Goal: Task Accomplishment & Management: Manage account settings

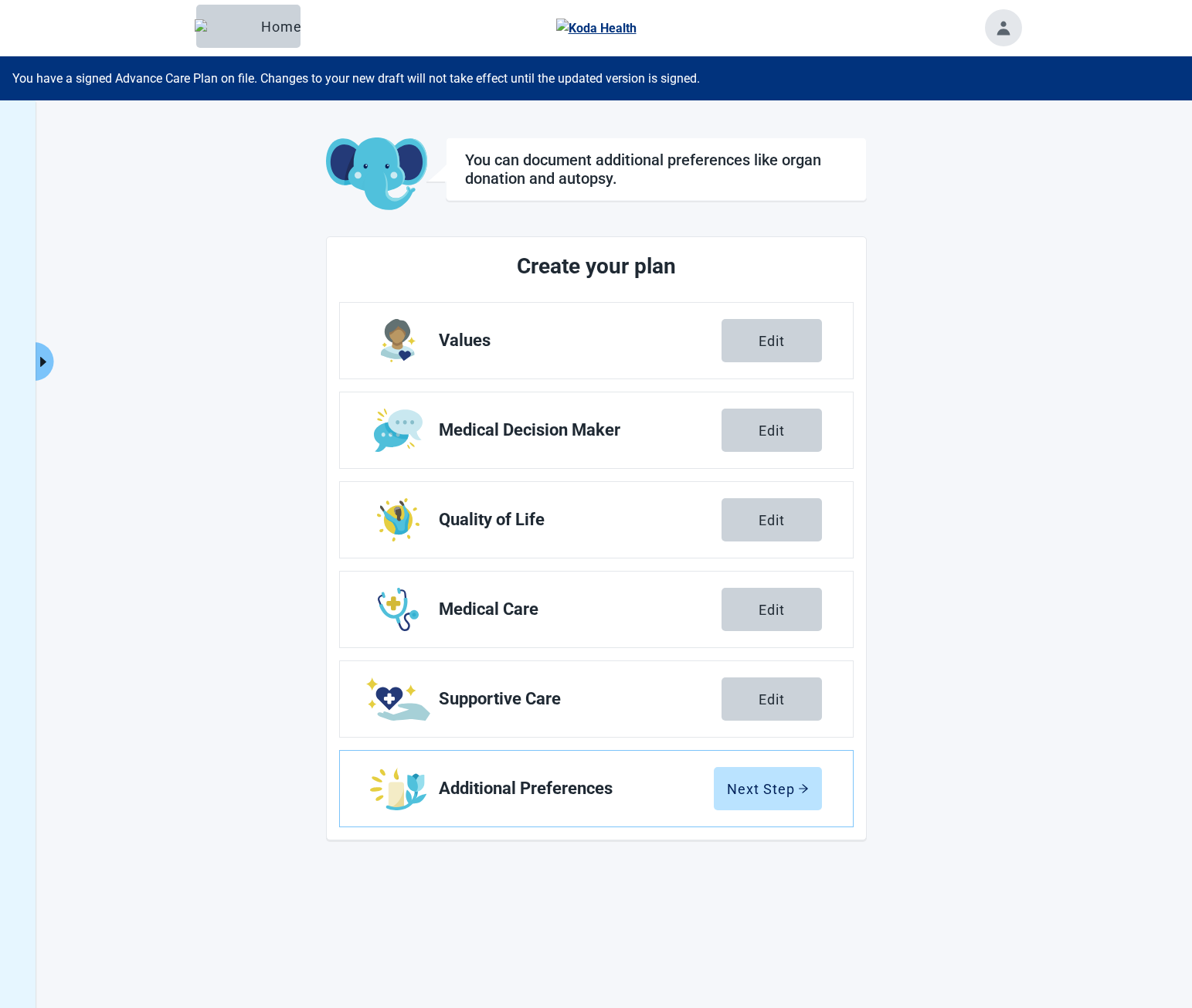
click at [46, 358] on icon "caret-right" at bounding box center [43, 361] width 15 height 15
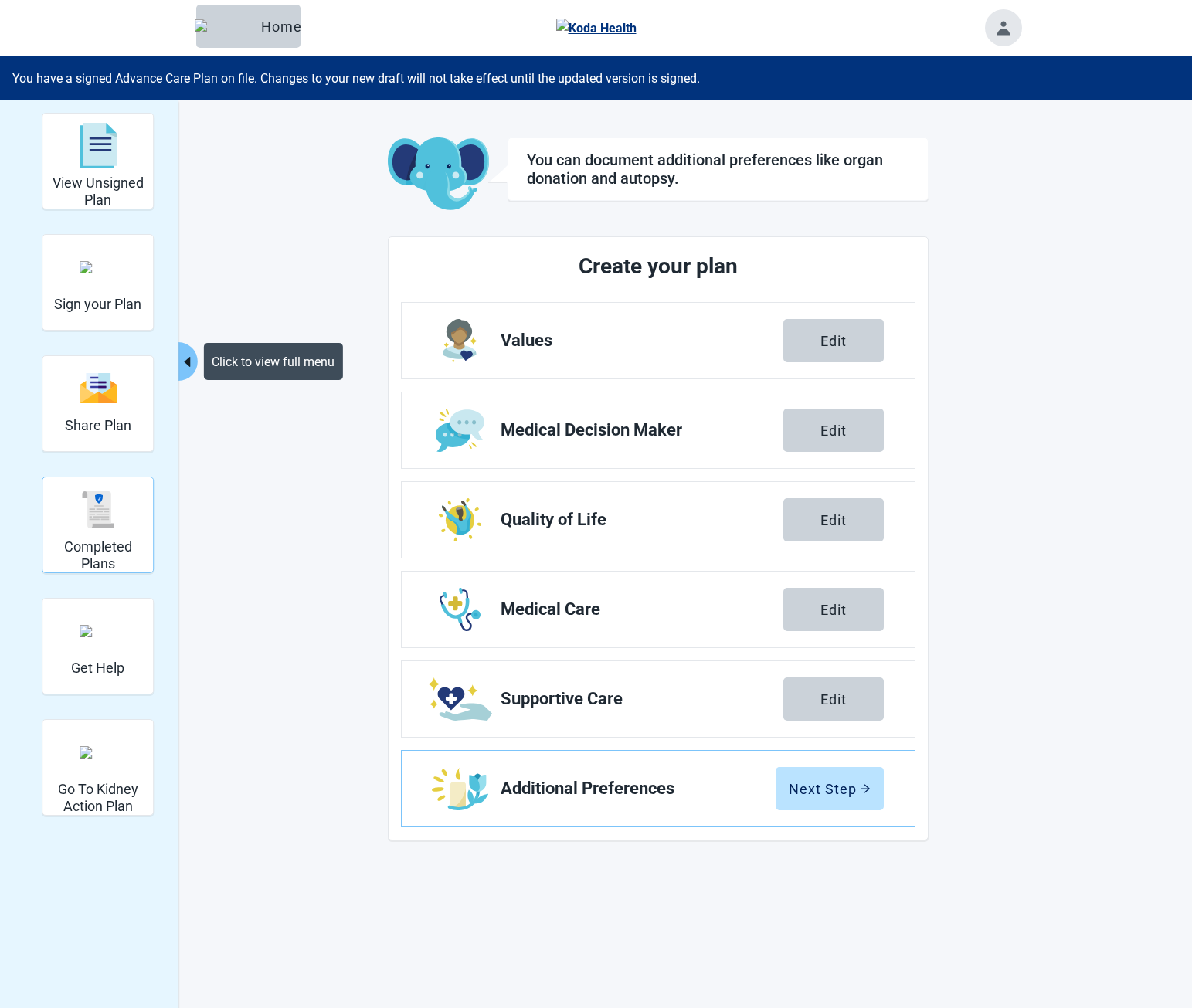
click at [96, 534] on div "Completed Plans" at bounding box center [98, 509] width 98 height 58
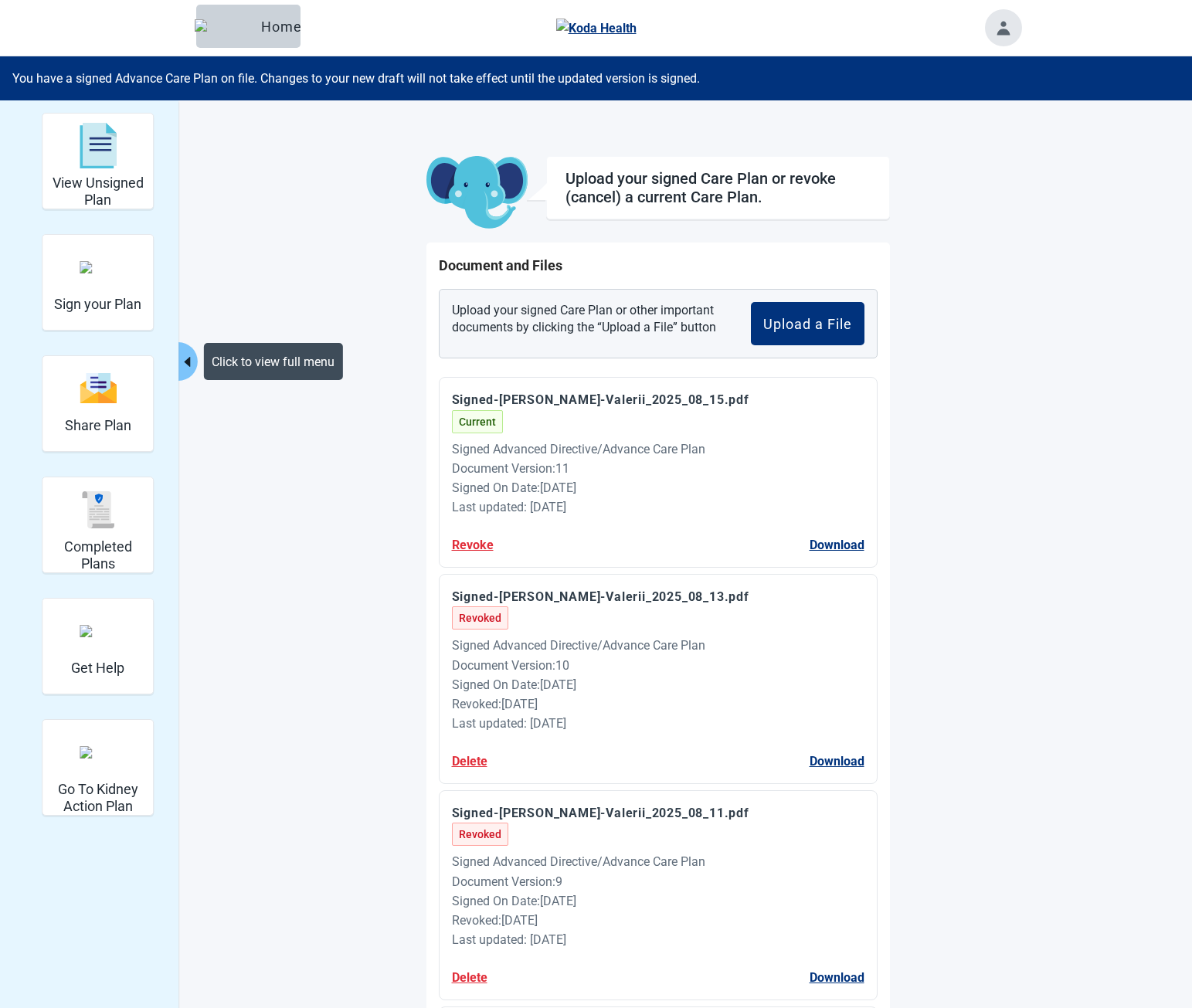
click at [183, 360] on icon "caret-left" at bounding box center [187, 361] width 15 height 15
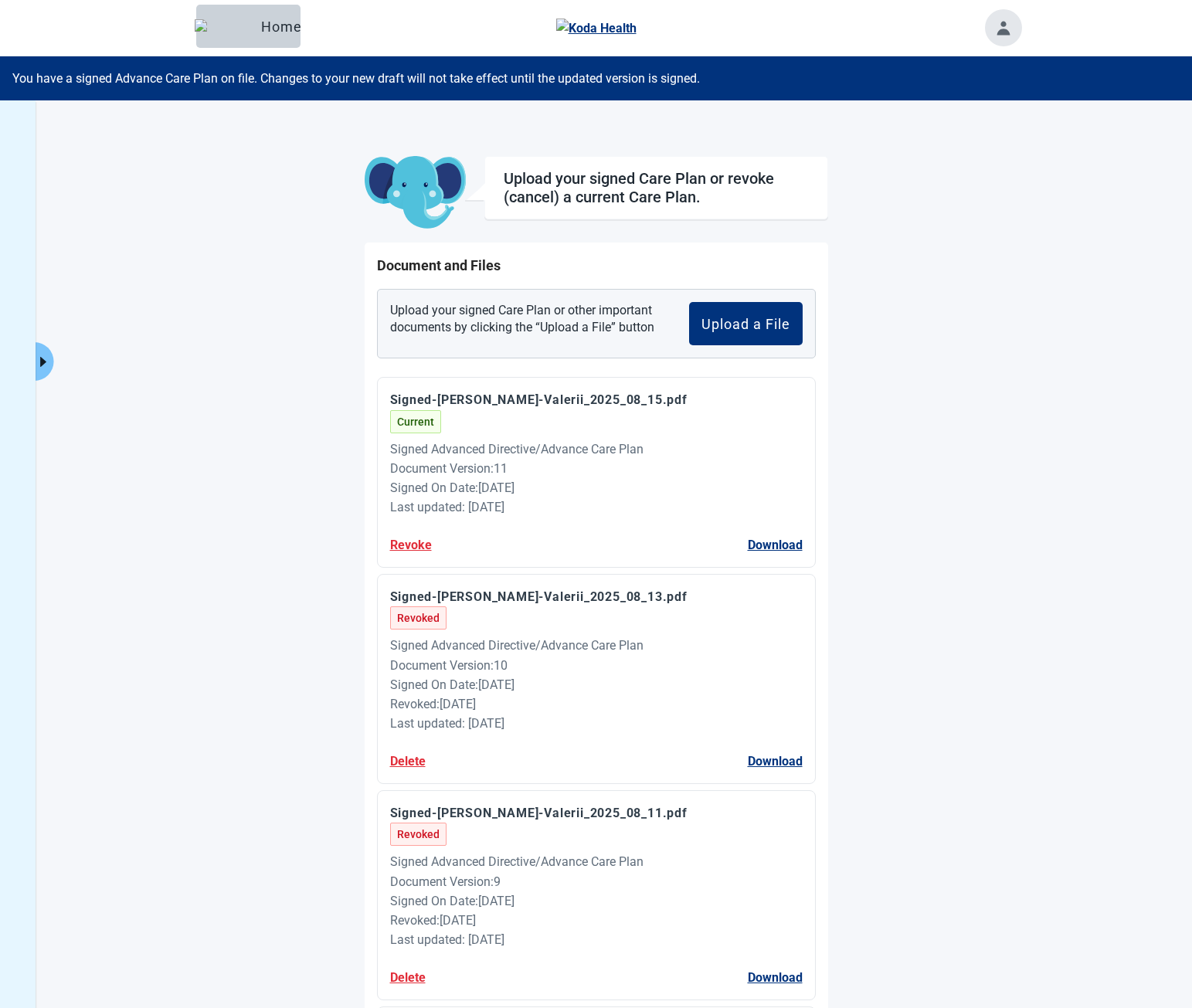
click at [123, 40] on div "Menu Home" at bounding box center [596, 28] width 1192 height 57
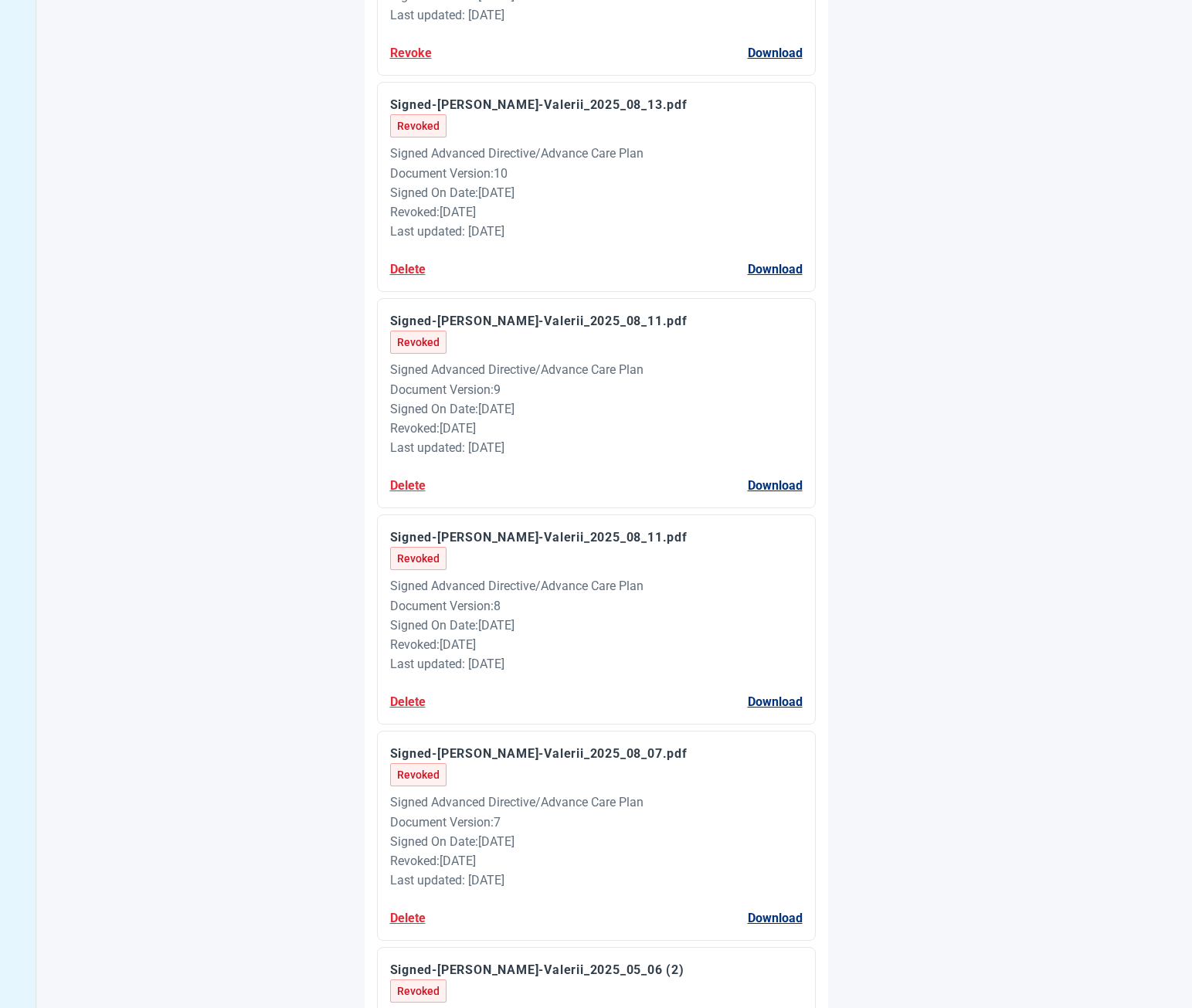
scroll to position [541, 0]
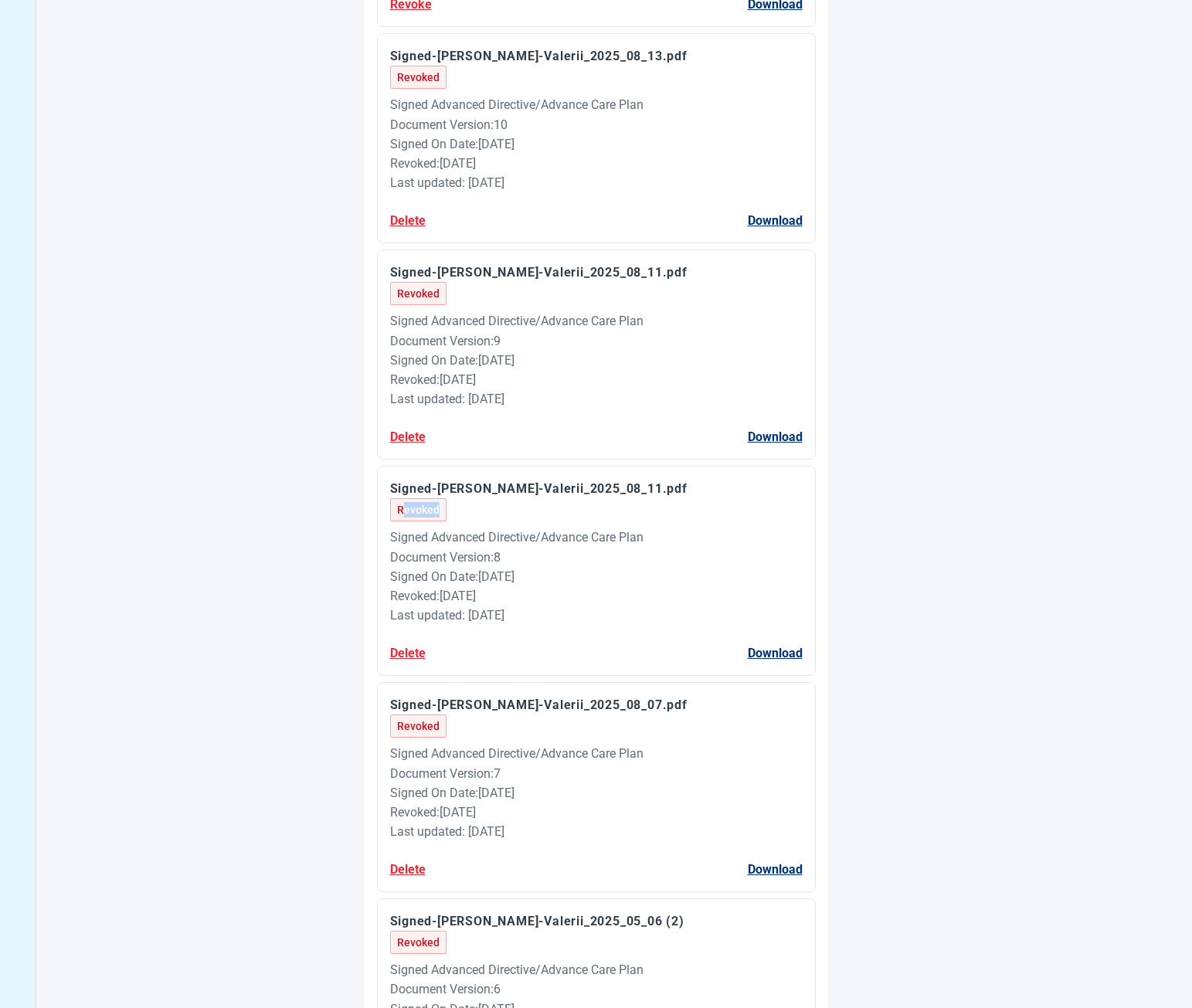
drag, startPoint x: 405, startPoint y: 515, endPoint x: 467, endPoint y: 510, distance: 62.2
click at [467, 510] on div "Signed-[PERSON_NAME]-Valerii_2025_08_11.pdf Revoked" at bounding box center [596, 500] width 413 height 43
drag, startPoint x: 434, startPoint y: 518, endPoint x: 399, endPoint y: 514, distance: 35.2
click at [400, 514] on span "Revoked" at bounding box center [418, 510] width 57 height 23
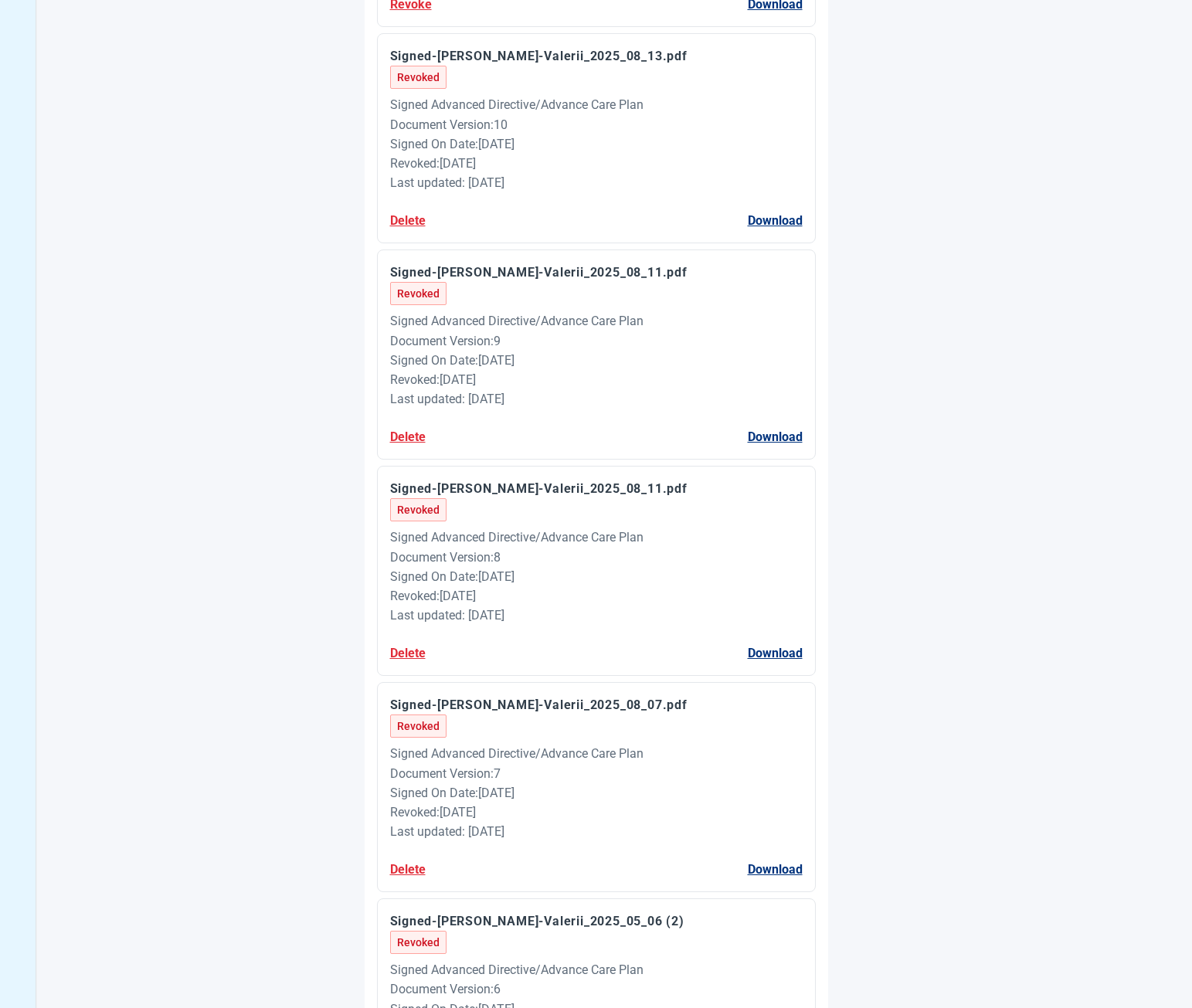
click at [399, 514] on span "Revoked" at bounding box center [418, 510] width 57 height 23
drag, startPoint x: 413, startPoint y: 511, endPoint x: 462, endPoint y: 511, distance: 49.0
click at [453, 511] on div "Signed-[PERSON_NAME]-Valerii_2025_08_11.pdf Revoked" at bounding box center [596, 500] width 413 height 43
click at [462, 511] on div "Signed-[PERSON_NAME]-Valerii_2025_08_11.pdf Revoked" at bounding box center [596, 500] width 413 height 43
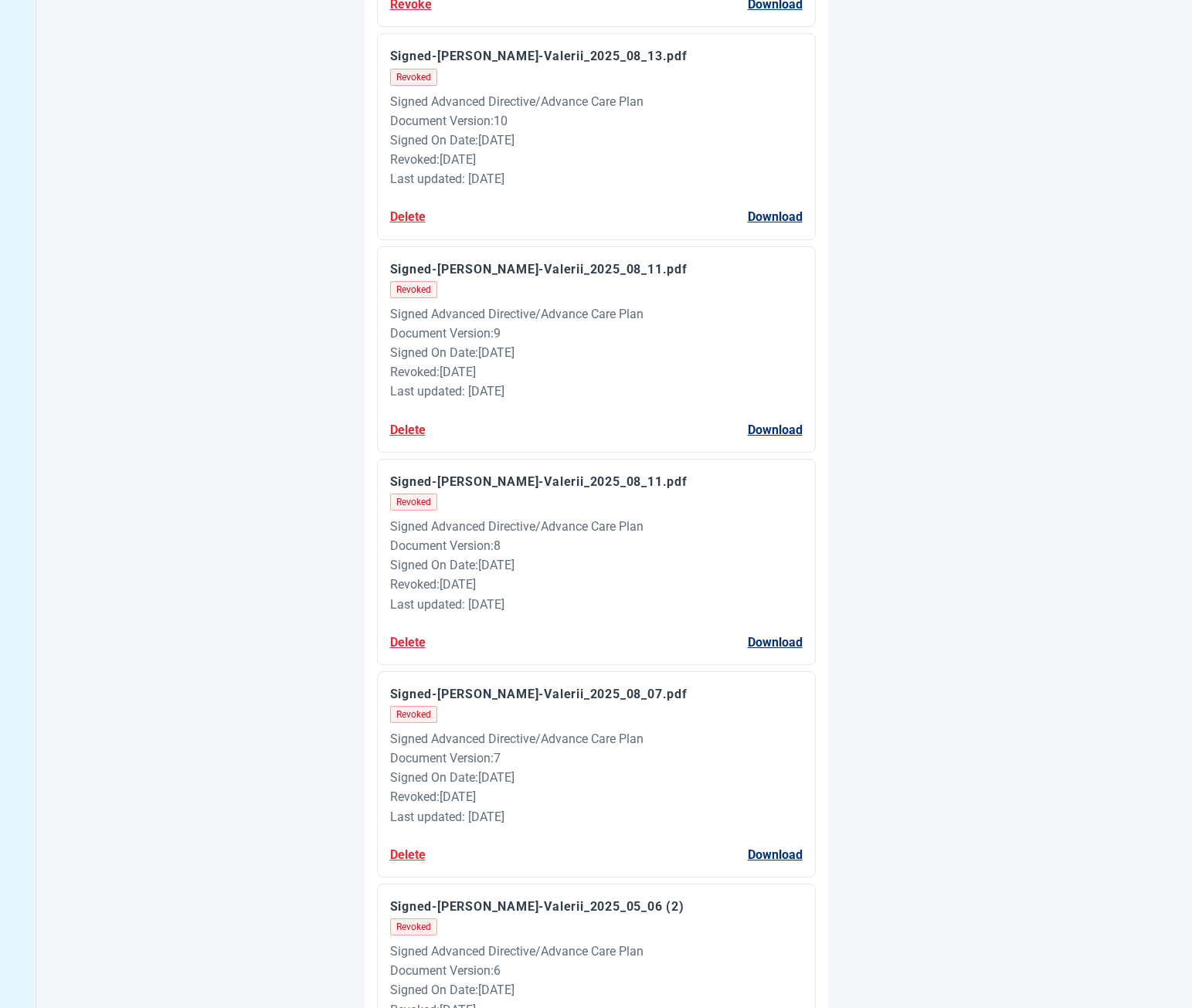
scroll to position [100, 0]
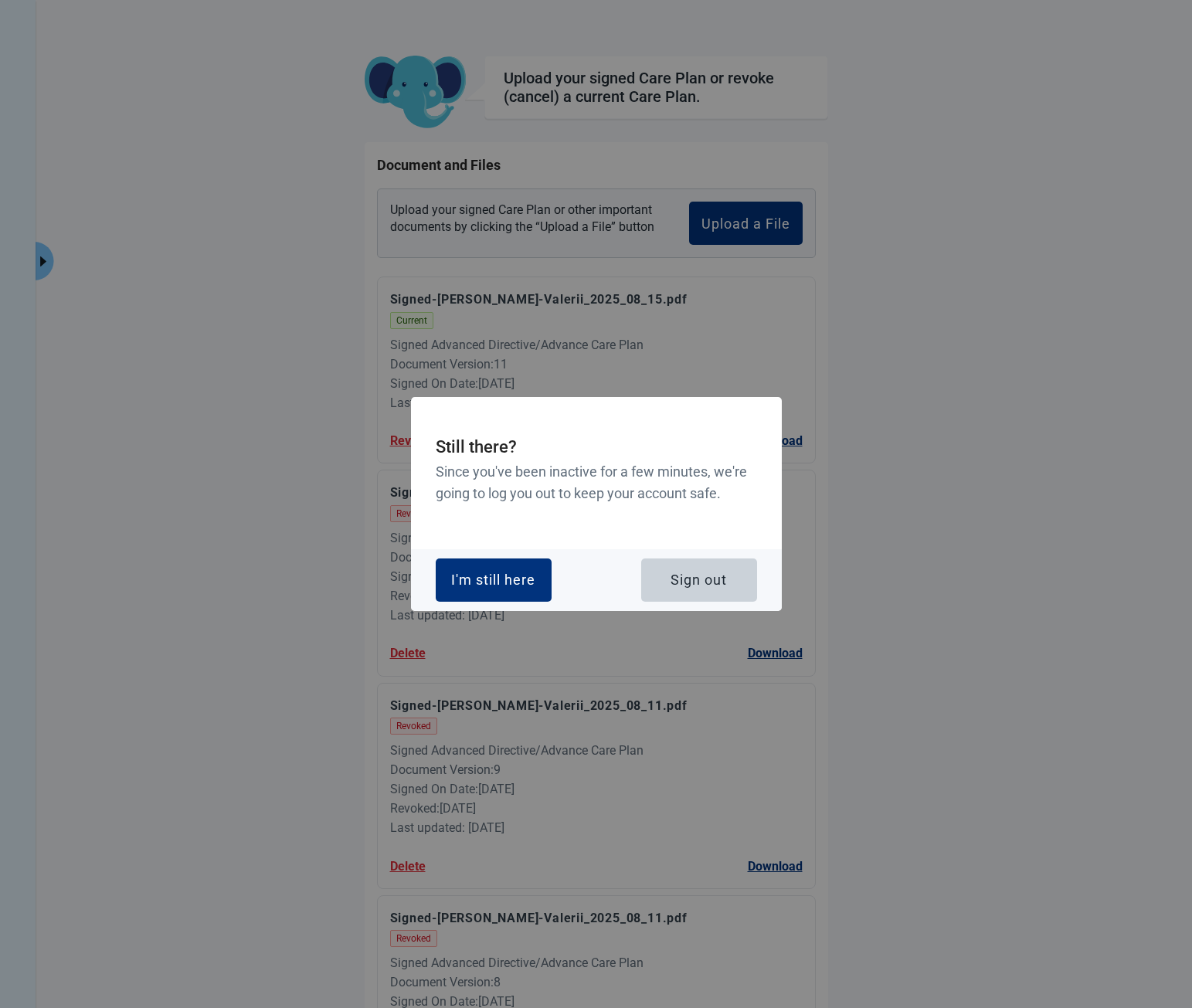
click at [501, 557] on div "I'm still here Sign out" at bounding box center [596, 581] width 371 height 62
click at [491, 583] on div "I'm still here" at bounding box center [493, 581] width 84 height 16
